Goal: Navigation & Orientation: Find specific page/section

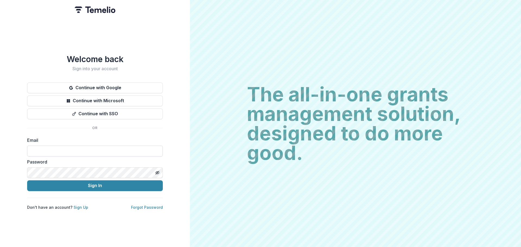
drag, startPoint x: 0, startPoint y: 0, endPoint x: 84, endPoint y: 151, distance: 172.4
click at [84, 151] on input at bounding box center [95, 151] width 136 height 11
type input "**********"
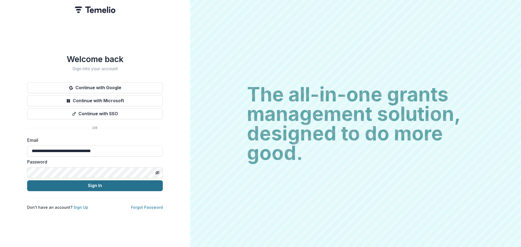
click at [84, 183] on button "Sign In" at bounding box center [95, 185] width 136 height 11
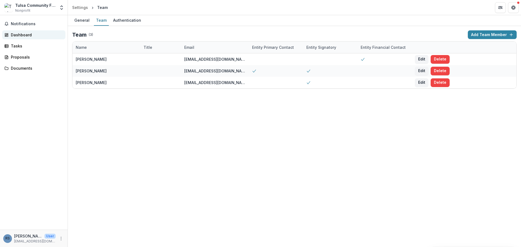
click at [38, 38] on link "Dashboard" at bounding box center [33, 34] width 63 height 9
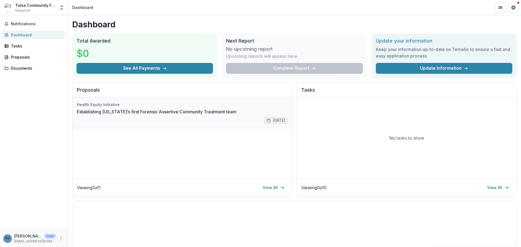
click at [110, 115] on link "Establishing [US_STATE]’s first Forensic Assertive Community Treatment team" at bounding box center [157, 112] width 160 height 7
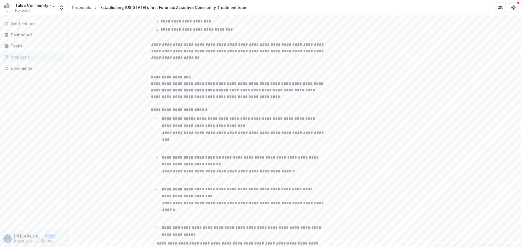
scroll to position [2960, 0]
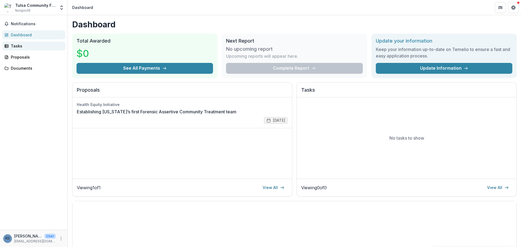
click at [14, 46] on div "Tasks" at bounding box center [36, 46] width 50 height 6
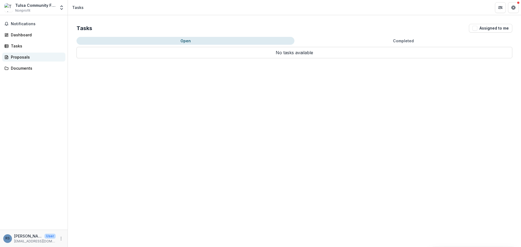
click at [17, 57] on div "Proposals" at bounding box center [36, 57] width 50 height 6
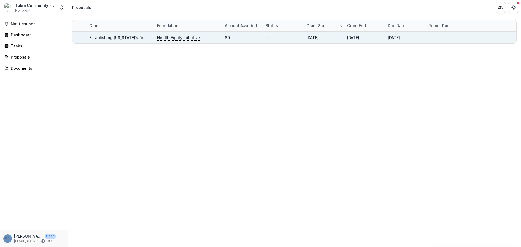
click at [170, 38] on p "Health Equity Initiative" at bounding box center [178, 38] width 43 height 6
click at [132, 37] on link "Establishing [US_STATE]’s first Forensic Assertive Community Treatment team" at bounding box center [162, 37] width 147 height 5
click at [130, 39] on link "Establishing [US_STATE]’s first Forensic Assertive Community Treatment team" at bounding box center [162, 37] width 147 height 5
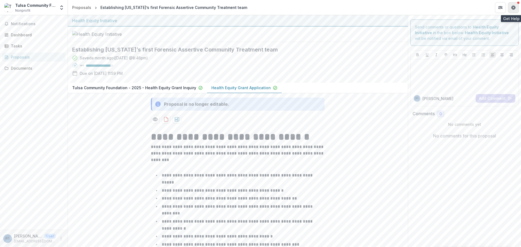
click at [512, 6] on icon "Get Help" at bounding box center [513, 7] width 4 height 4
click at [500, 8] on icon "Partners" at bounding box center [500, 7] width 4 height 4
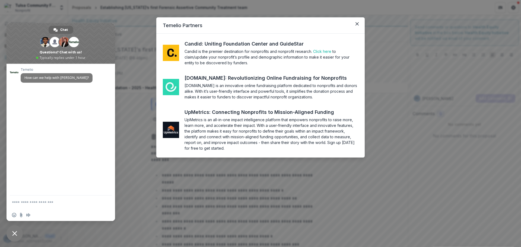
click at [105, 36] on span at bounding box center [61, 43] width 109 height 41
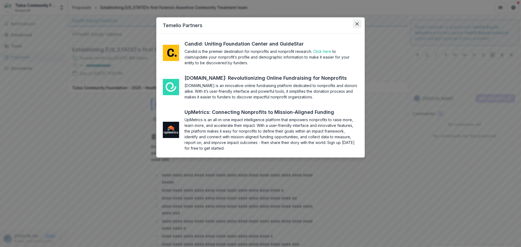
click at [357, 20] on button "Close" at bounding box center [357, 24] width 9 height 9
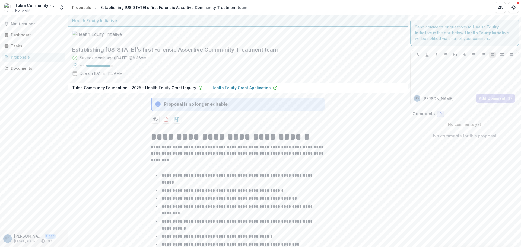
click at [26, 63] on div "Notifications Dashboard Tasks Proposals Documents" at bounding box center [34, 122] width 68 height 215
drag, startPoint x: 29, startPoint y: 18, endPoint x: 31, endPoint y: 11, distance: 7.0
click at [30, 16] on div "Notifications Dashboard Tasks Proposals Documents" at bounding box center [34, 122] width 68 height 215
click at [31, 11] on div "Tulsa Community Foundation Nonprofit" at bounding box center [35, 7] width 40 height 11
click at [75, 7] on div "Proposals" at bounding box center [81, 8] width 19 height 6
